Goal: Task Accomplishment & Management: Use online tool/utility

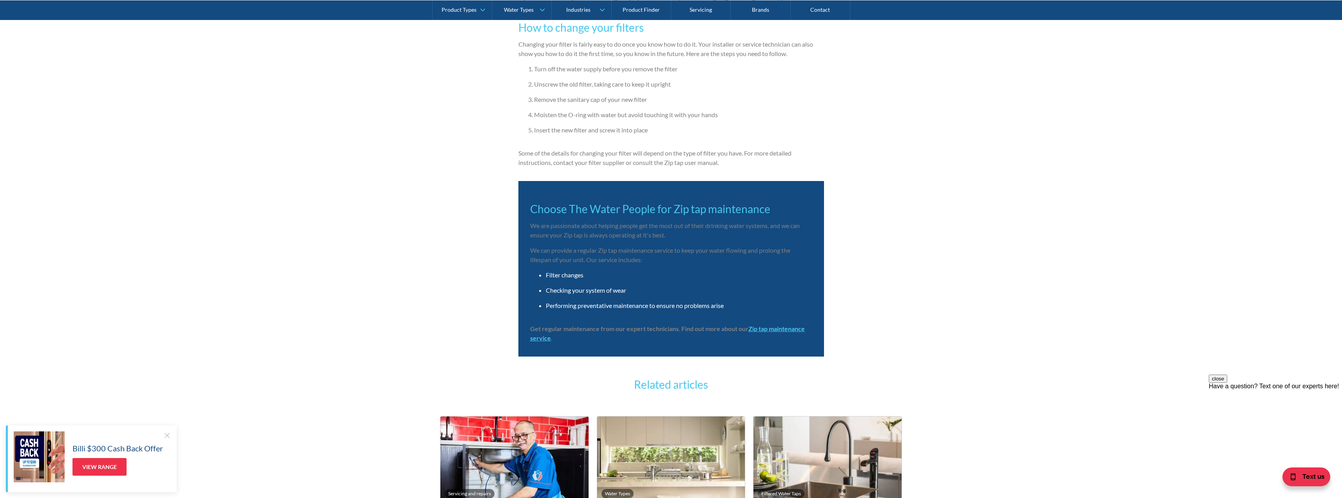
scroll to position [1189, 0]
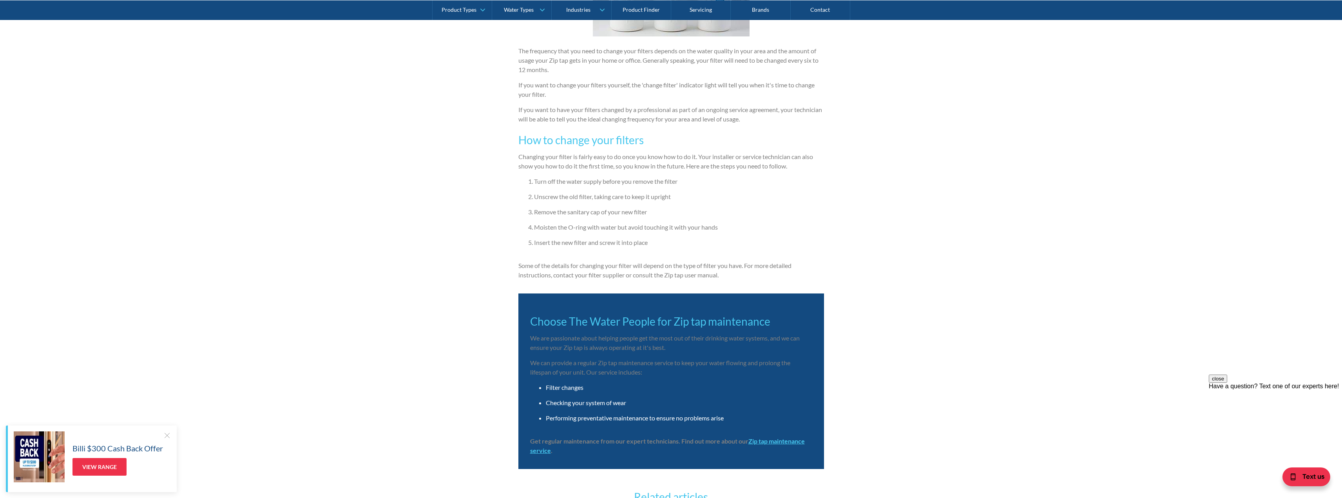
click at [797, 441] on strong "Zip tap maintenance service" at bounding box center [667, 445] width 275 height 17
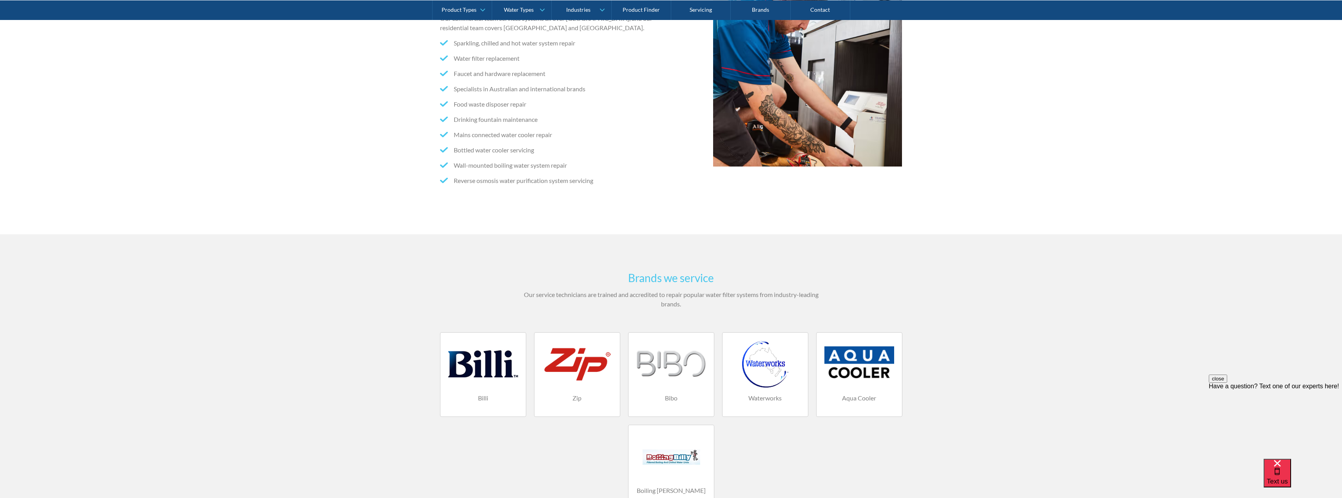
scroll to position [274, 0]
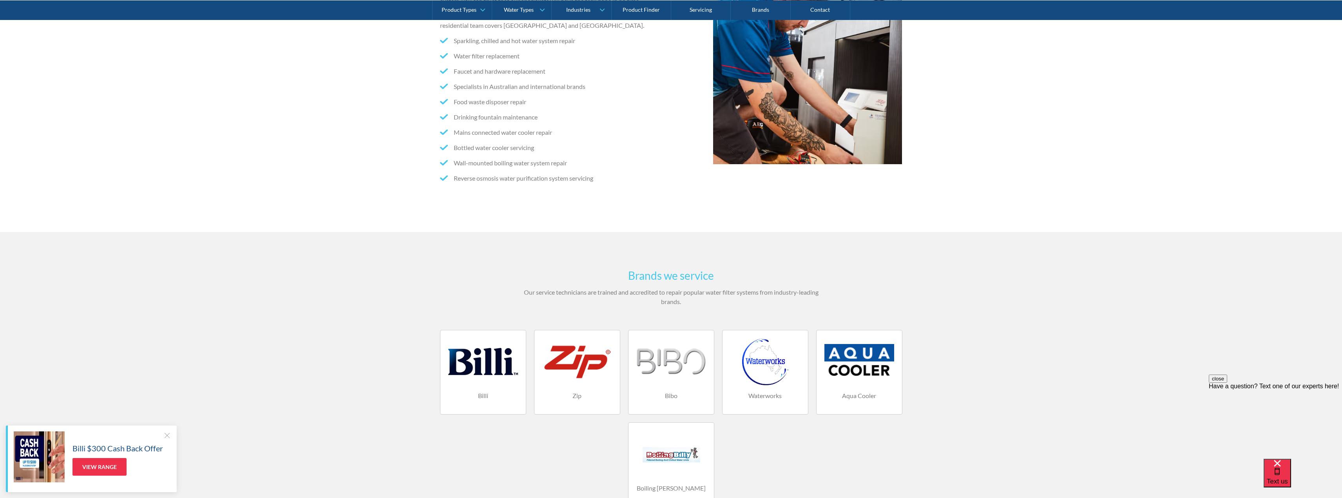
click at [602, 378] on div at bounding box center [577, 361] width 70 height 47
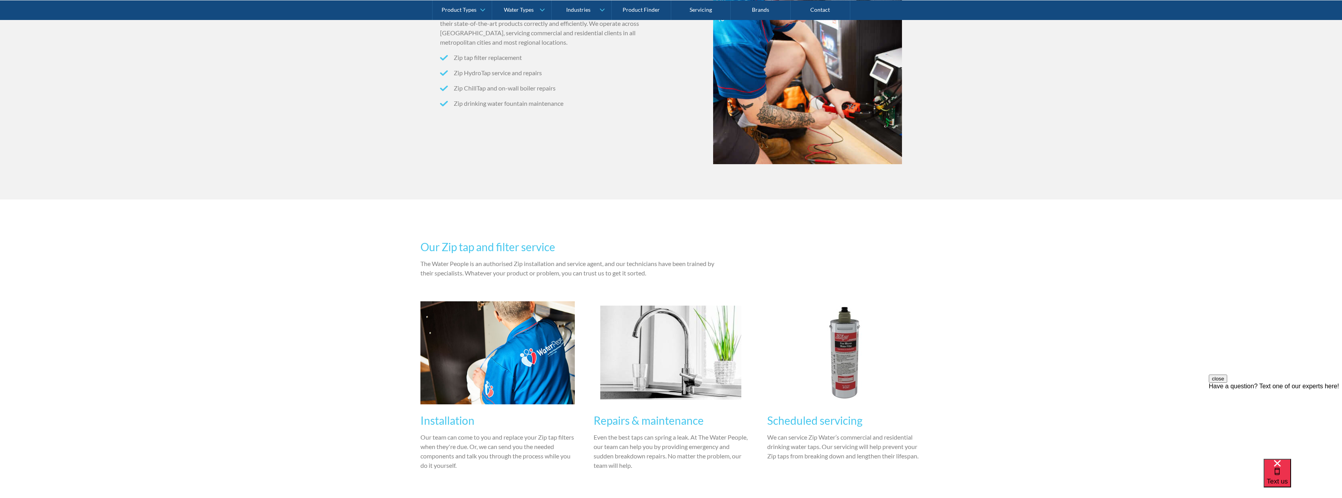
scroll to position [353, 0]
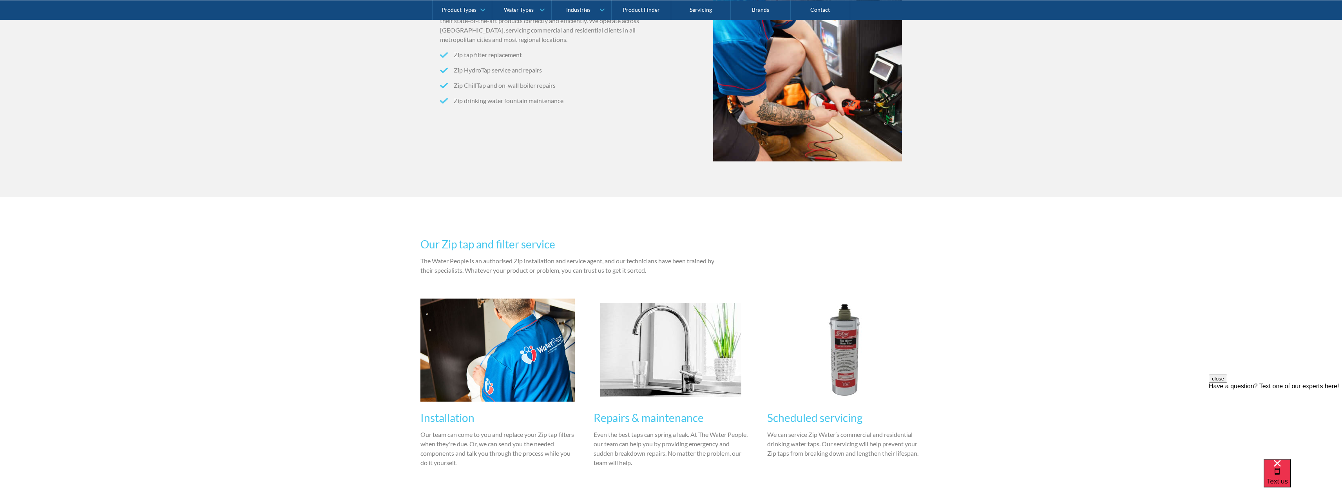
click at [667, 408] on div "Repairs & maintenance Even the best taps can spring a leak. At The Water People…" at bounding box center [671, 438] width 155 height 72
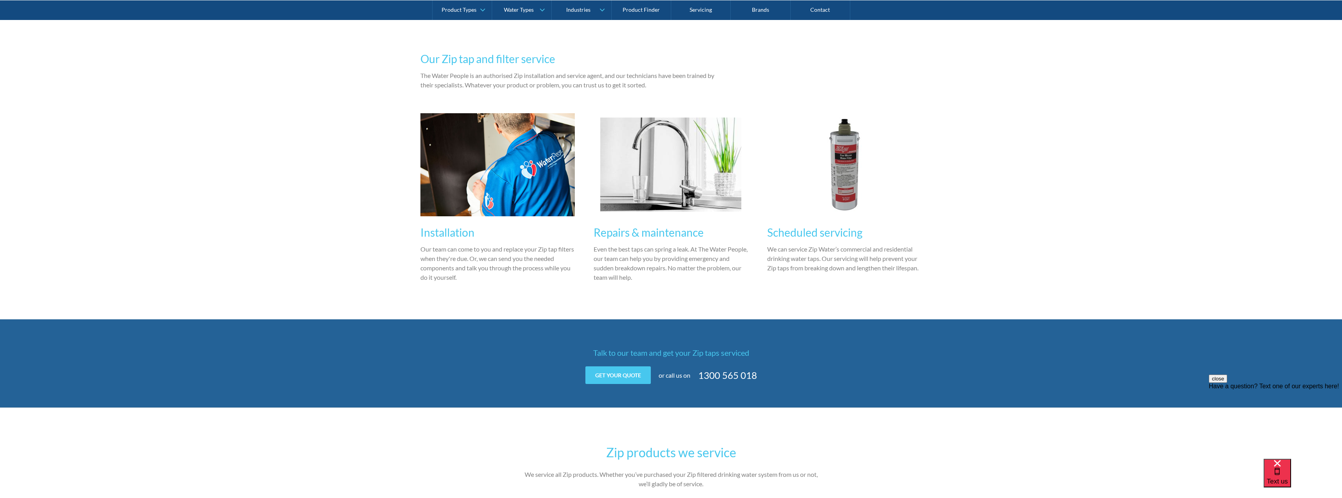
scroll to position [549, 0]
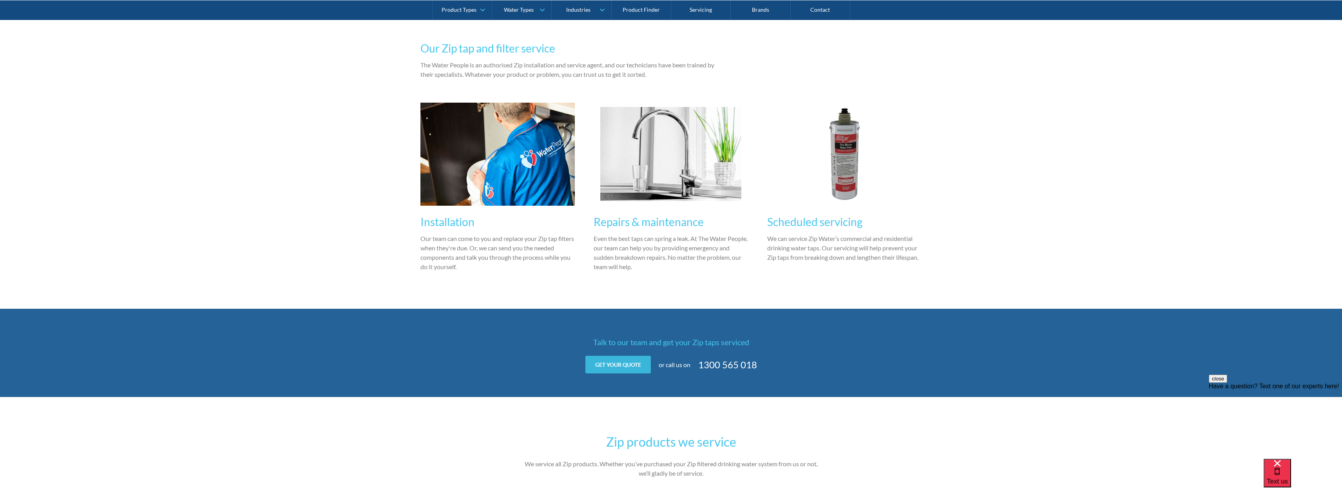
click at [623, 362] on link "Get your quote" at bounding box center [617, 365] width 65 height 18
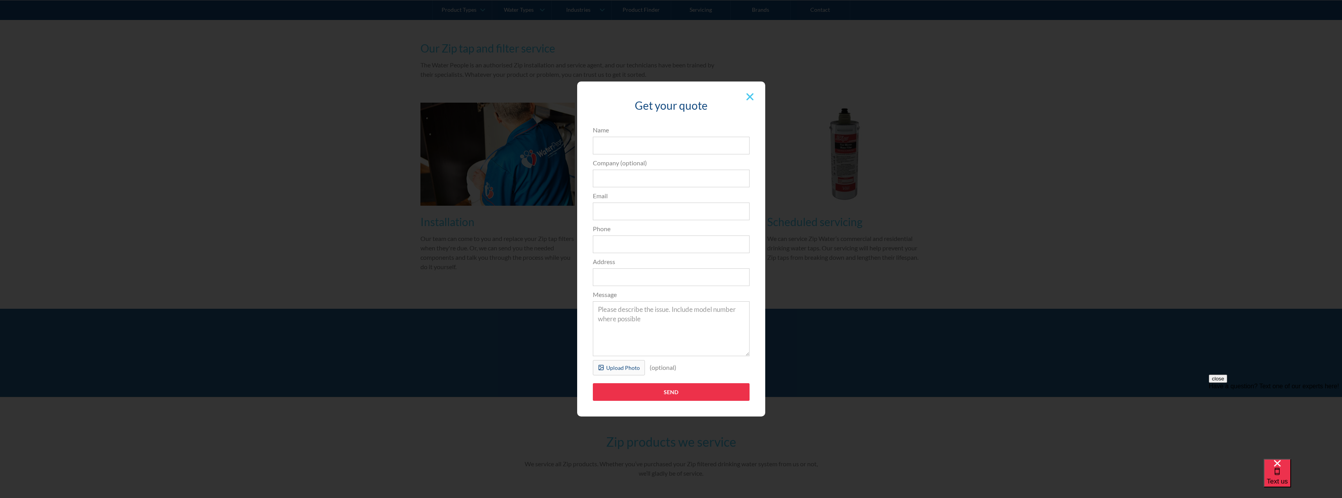
click at [751, 92] on div at bounding box center [750, 96] width 15 height 15
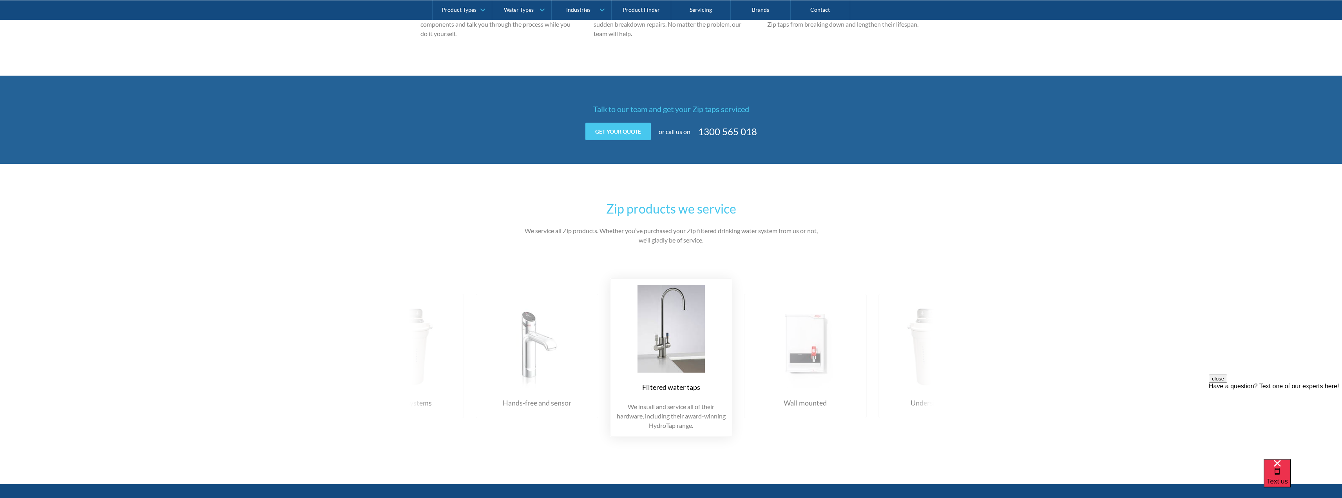
scroll to position [784, 0]
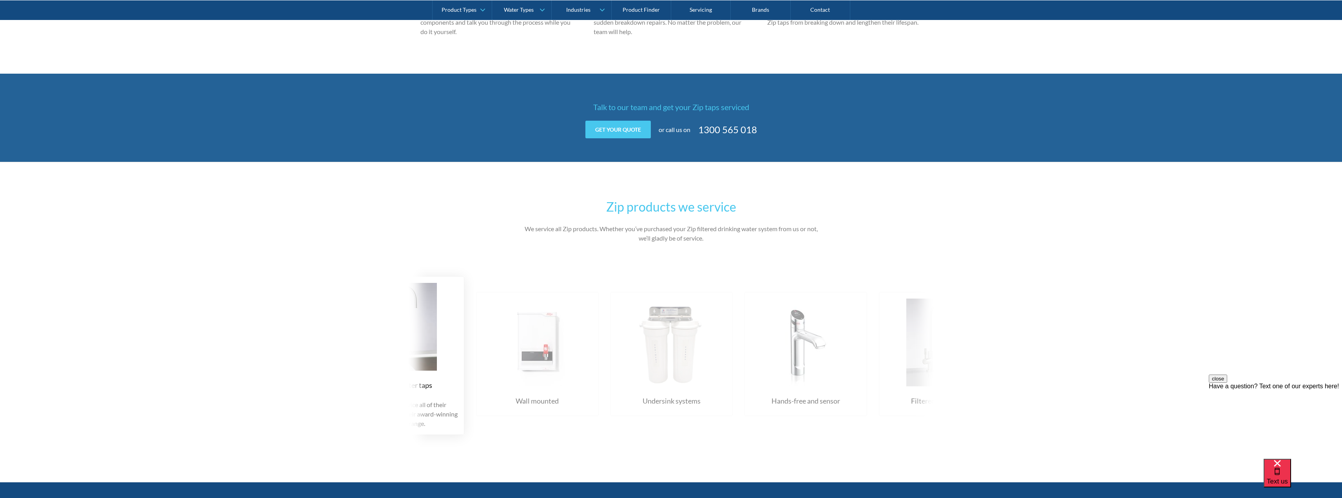
drag, startPoint x: 815, startPoint y: 360, endPoint x: 471, endPoint y: 347, distance: 344.3
click at [484, 347] on img at bounding box center [537, 343] width 107 height 88
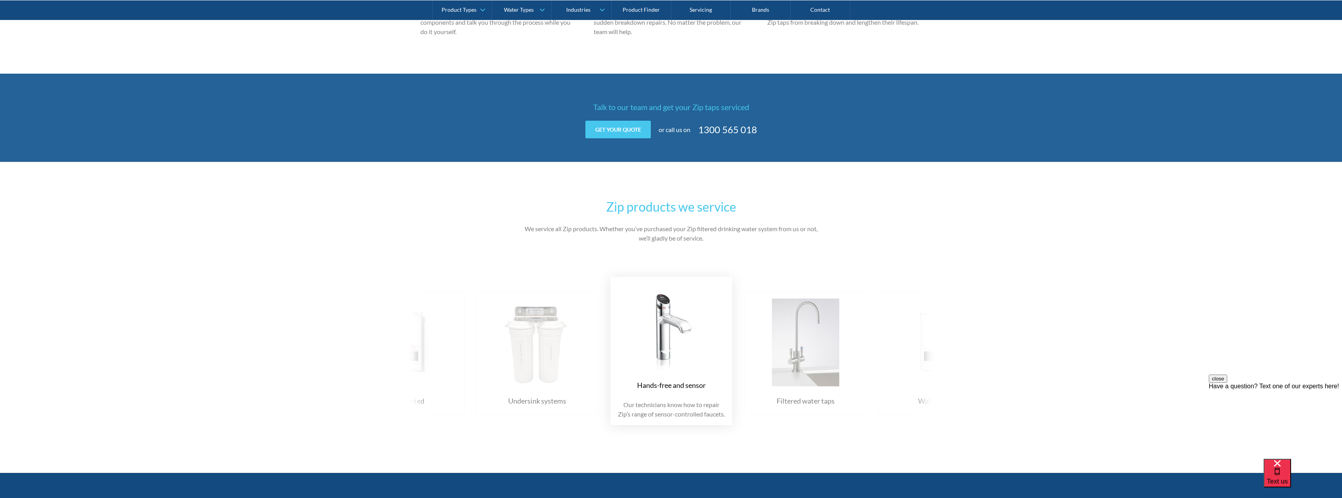
drag, startPoint x: 696, startPoint y: 352, endPoint x: 537, endPoint y: 324, distance: 162.2
click at [475, 330] on div "Filtered water taps We install and service all of their hardware, including the…" at bounding box center [476, 351] width 1611 height 173
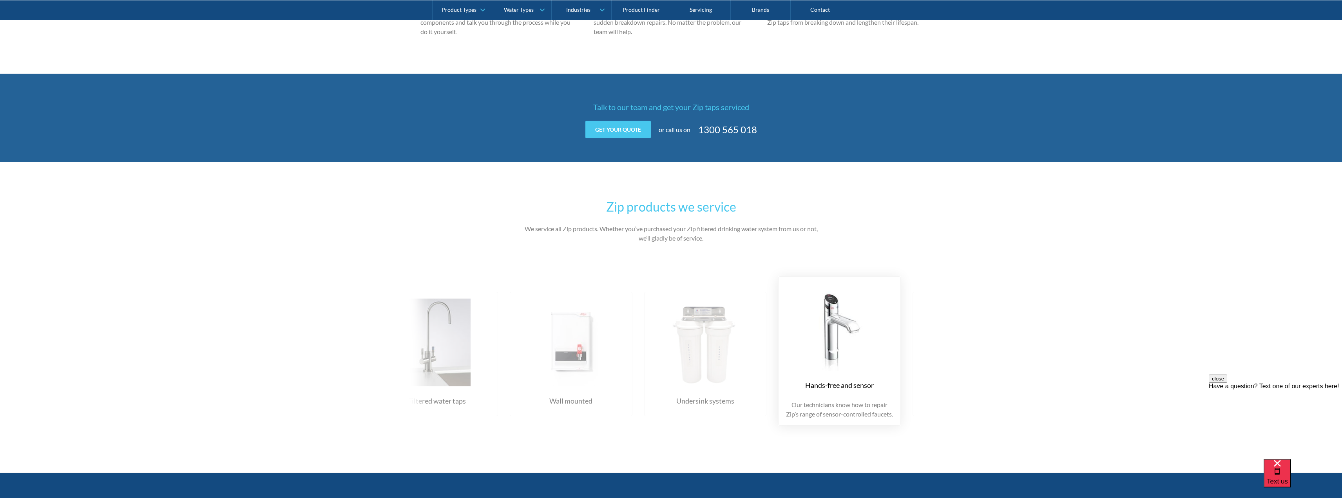
drag, startPoint x: 835, startPoint y: 353, endPoint x: 457, endPoint y: 348, distance: 378.2
click at [457, 348] on div "Filtered water taps We install and service all of their hardware, including the…" at bounding box center [644, 351] width 1611 height 173
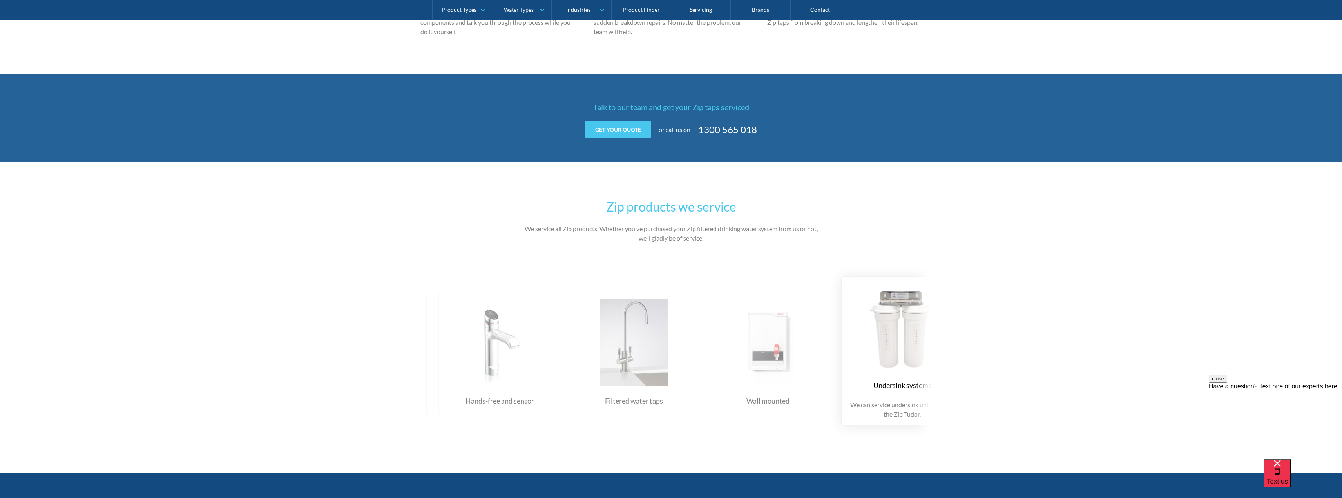
drag, startPoint x: 794, startPoint y: 340, endPoint x: 434, endPoint y: 344, distance: 360.6
click at [434, 344] on div "Filtered water taps We install and service all of their hardware, including the…" at bounding box center [841, 351] width 1611 height 173
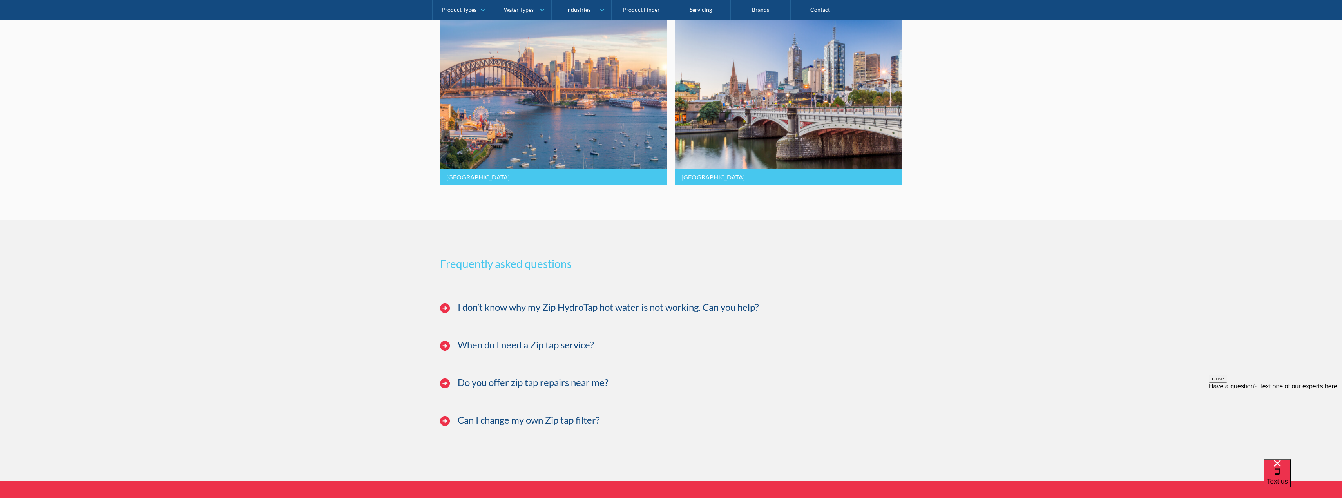
scroll to position [1803, 0]
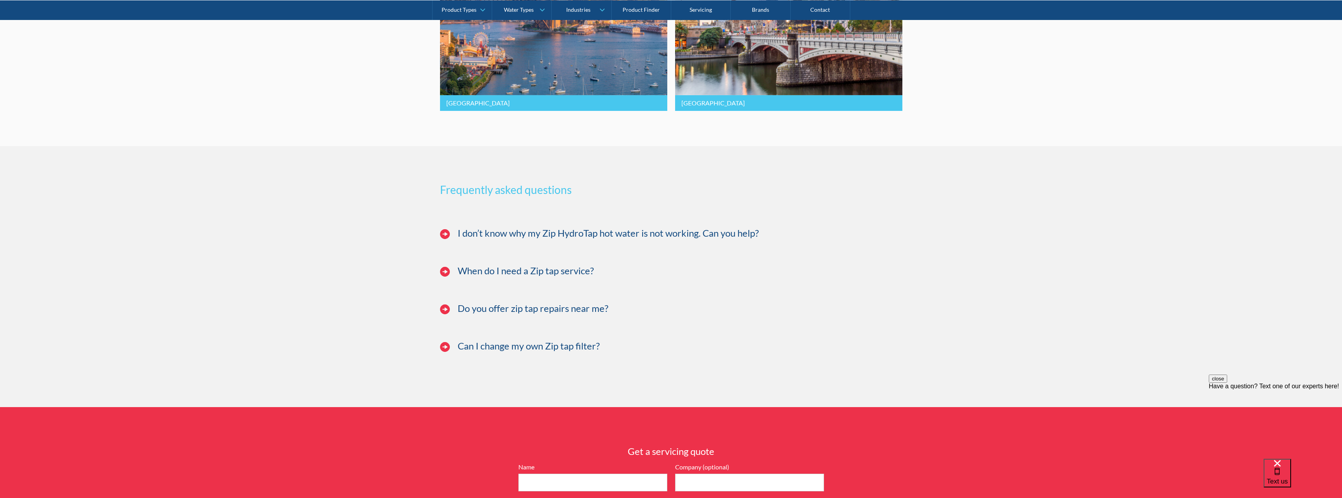
click at [520, 352] on h3 "Can I change my own Zip tap filter?" at bounding box center [529, 346] width 142 height 11
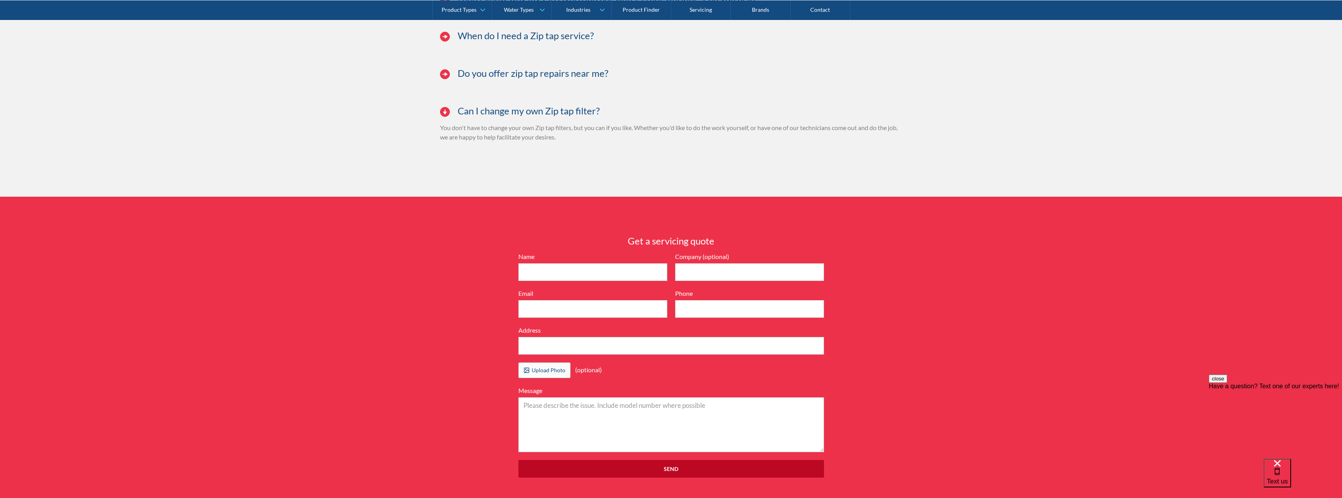
scroll to position [2273, 0]
